Goal: Book appointment/travel/reservation

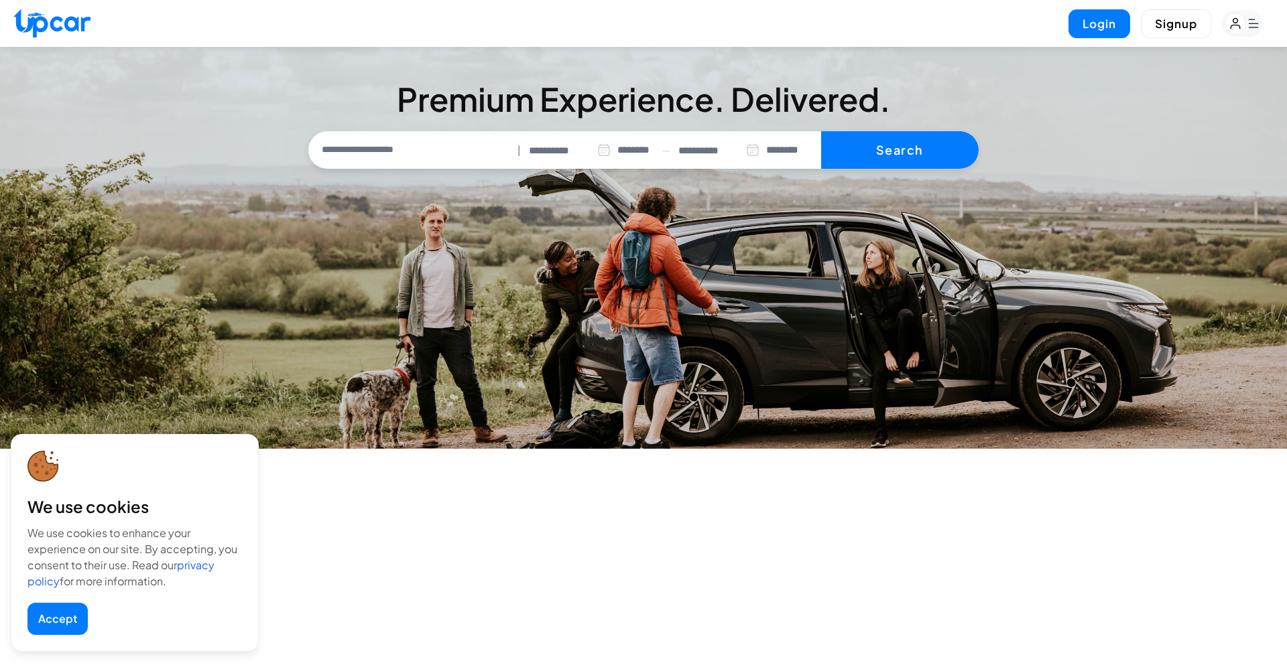
select select "********"
